Goal: Task Accomplishment & Management: Complete application form

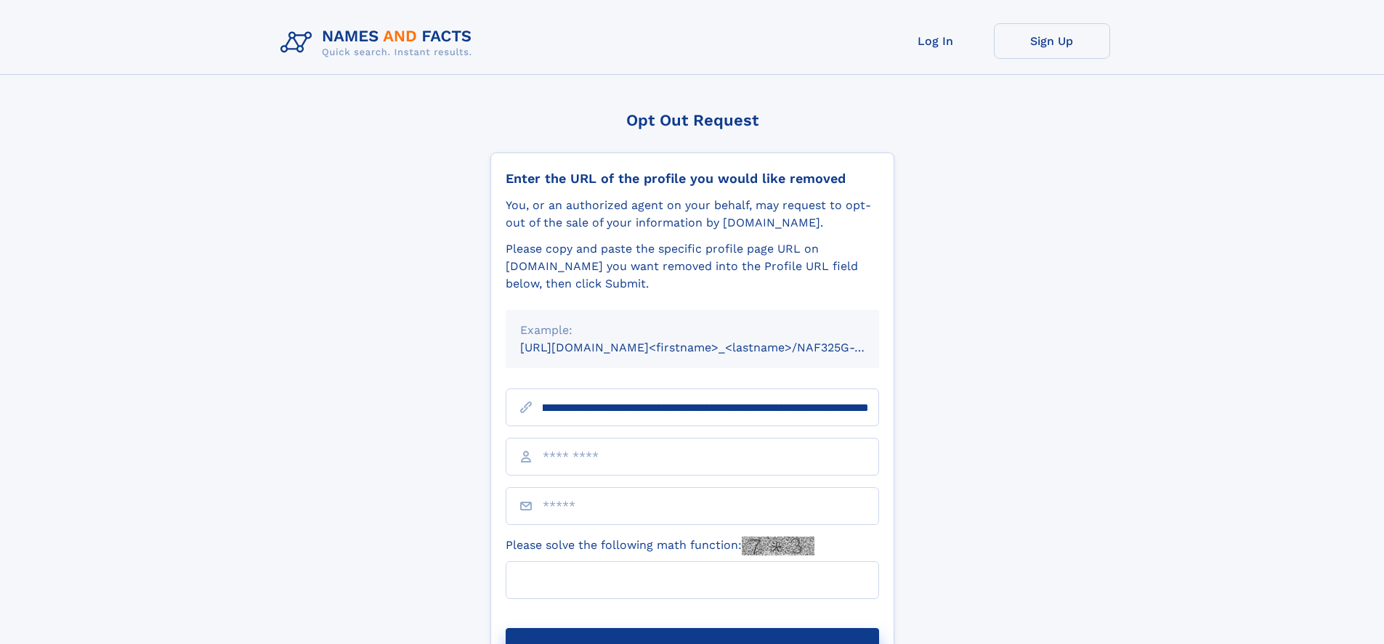
scroll to position [0, 169]
type input "**********"
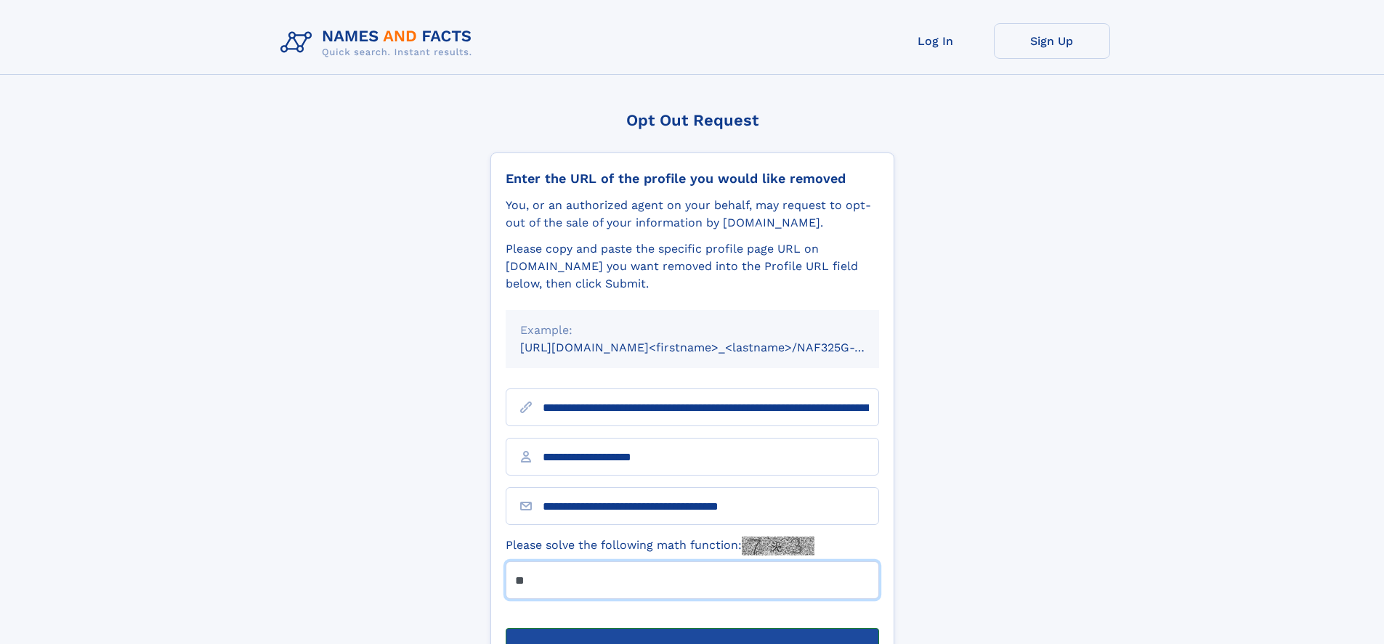
type input "**"
click at [692, 628] on button "Submit Opt Out Request" at bounding box center [692, 651] width 373 height 46
